Goal: Obtain resource: Obtain resource

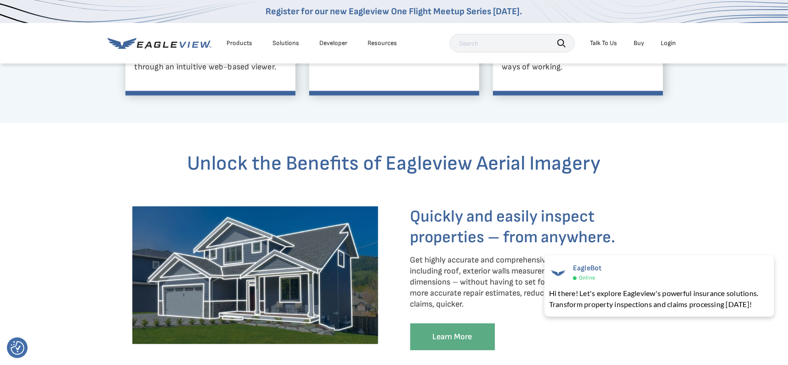
scroll to position [597, 0]
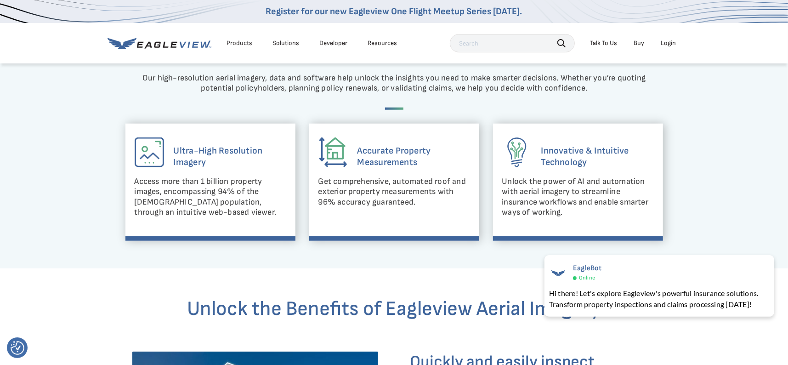
click at [286, 41] on div "Solutions" at bounding box center [286, 43] width 27 height 8
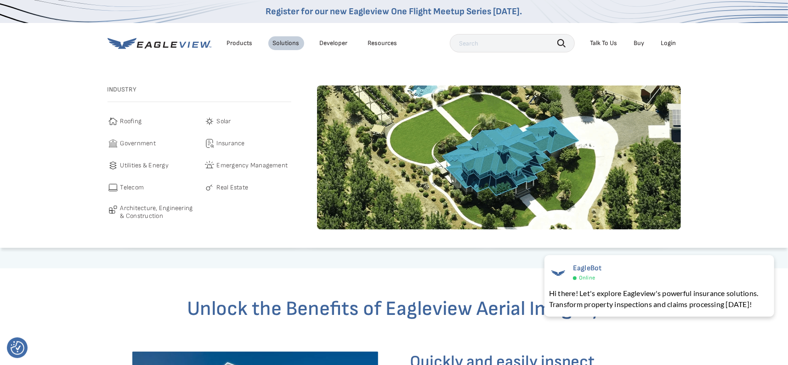
click at [135, 119] on span "Roofing" at bounding box center [131, 121] width 22 height 11
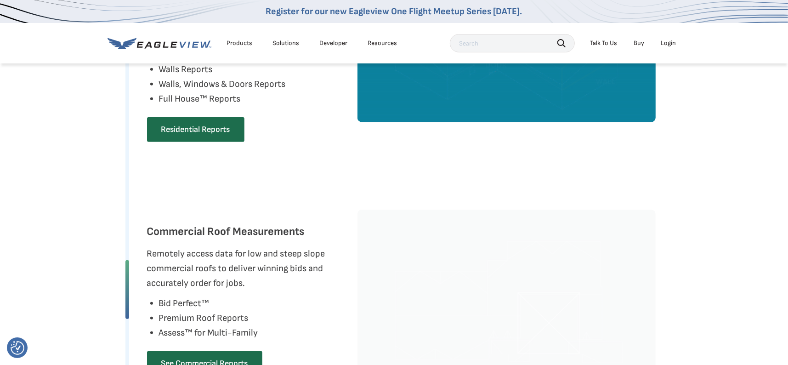
scroll to position [781, 0]
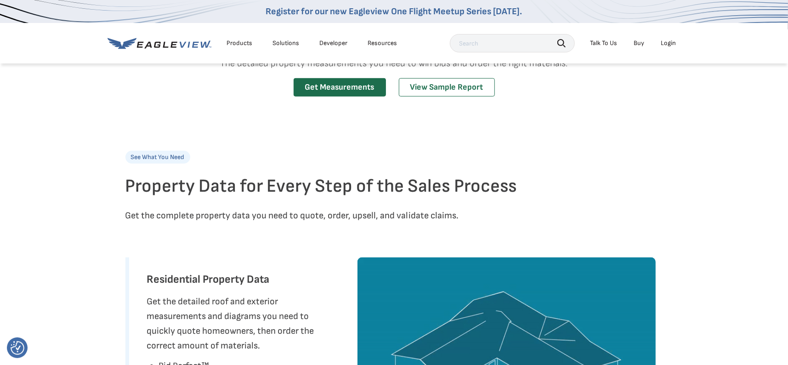
scroll to position [184, 0]
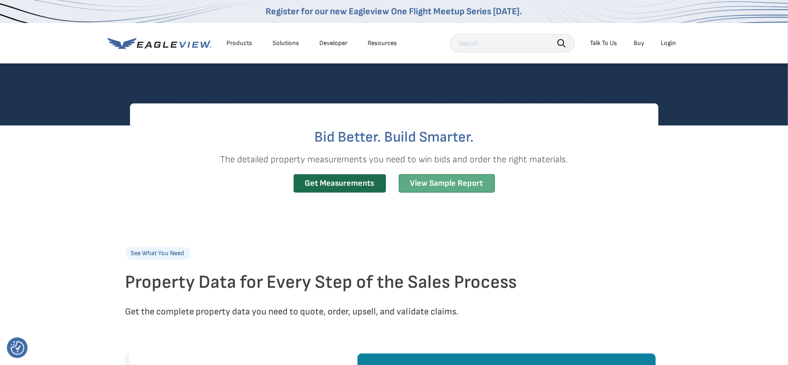
click at [438, 184] on link "View Sample Report" at bounding box center [447, 183] width 96 height 19
